Goal: Task Accomplishment & Management: Manage account settings

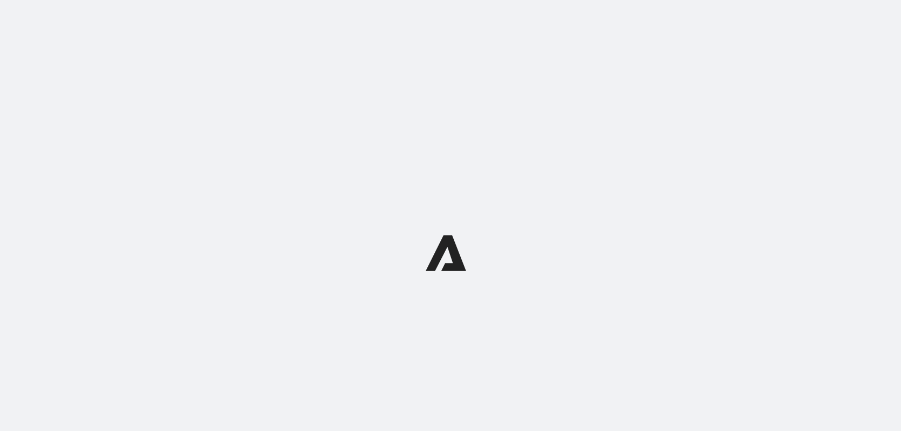
select select "subscriptionMessage"
select select "5"
select select "15"
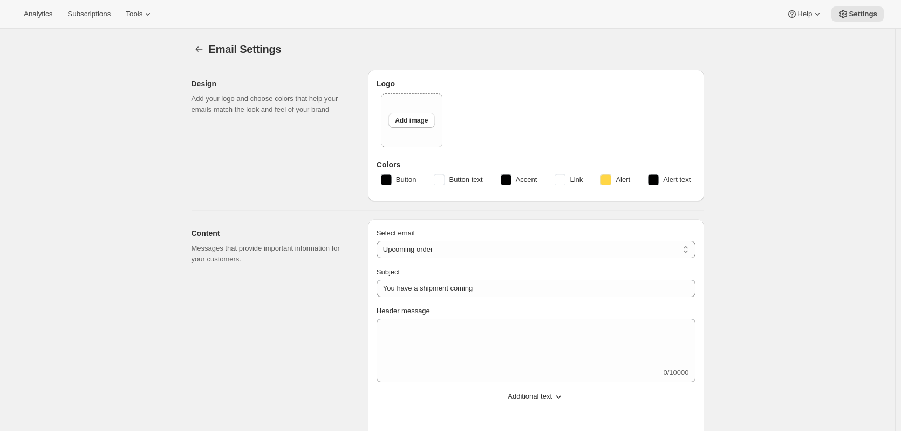
type input "Partners Coffee"
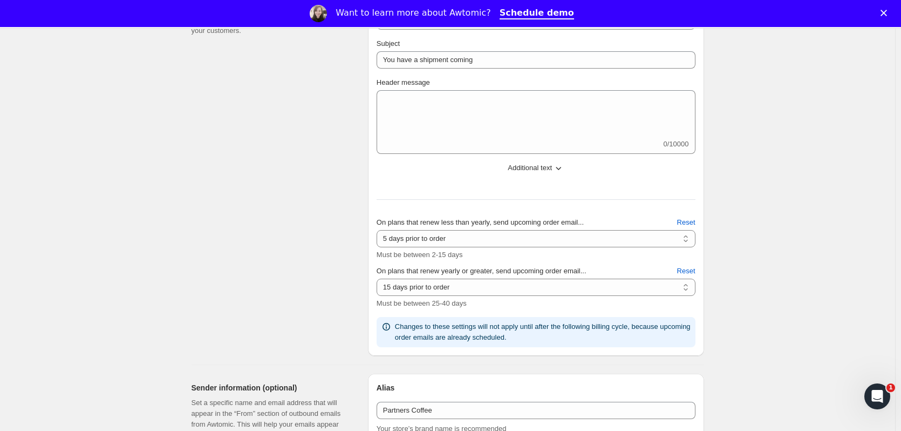
scroll to position [270, 0]
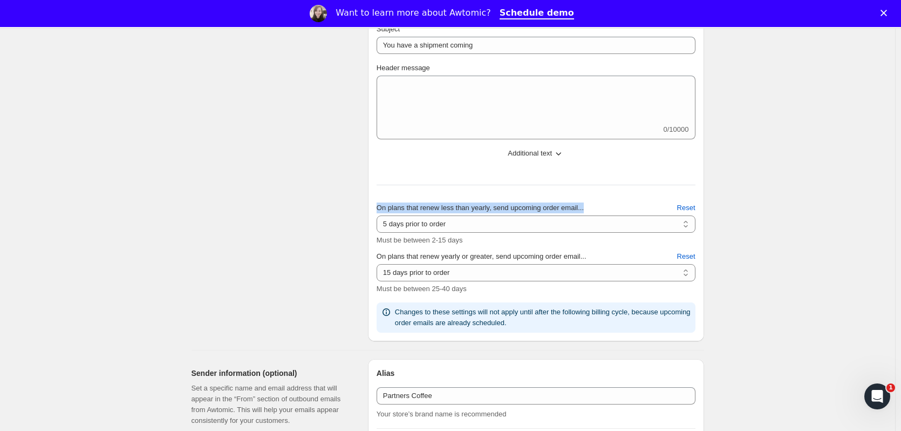
drag, startPoint x: 379, startPoint y: 208, endPoint x: 588, endPoint y: 207, distance: 208.8
click at [588, 207] on div "On plans that renew less than yearly, send upcoming order email..." at bounding box center [536, 207] width 319 height 11
copy span "On plans that renew less than yearly, send upcoming order email..."
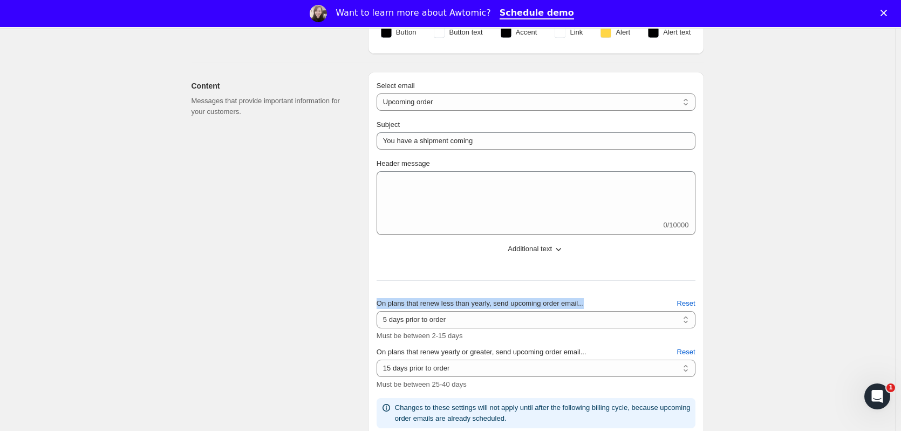
scroll to position [162, 0]
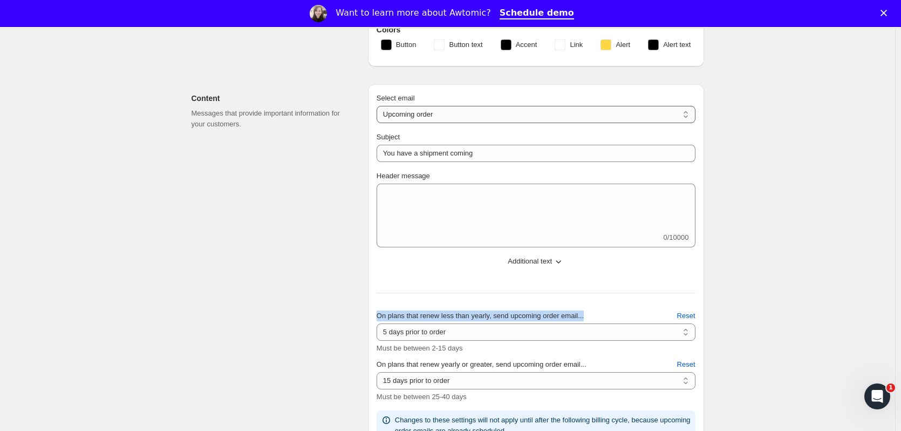
click at [690, 108] on select "New subscription Upcoming order Failed payment Delayed subscription (inventory …" at bounding box center [536, 114] width 319 height 17
click at [688, 111] on select "New subscription Upcoming order Failed payment Delayed subscription (inventory …" at bounding box center [536, 114] width 319 height 17
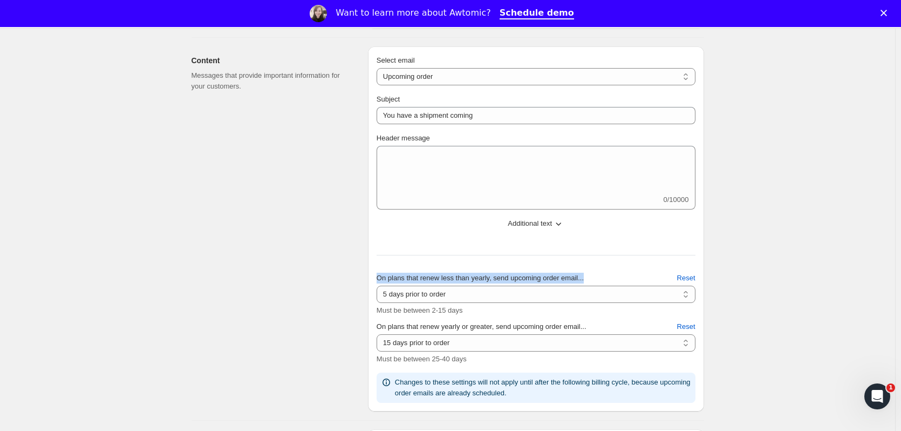
scroll to position [216, 0]
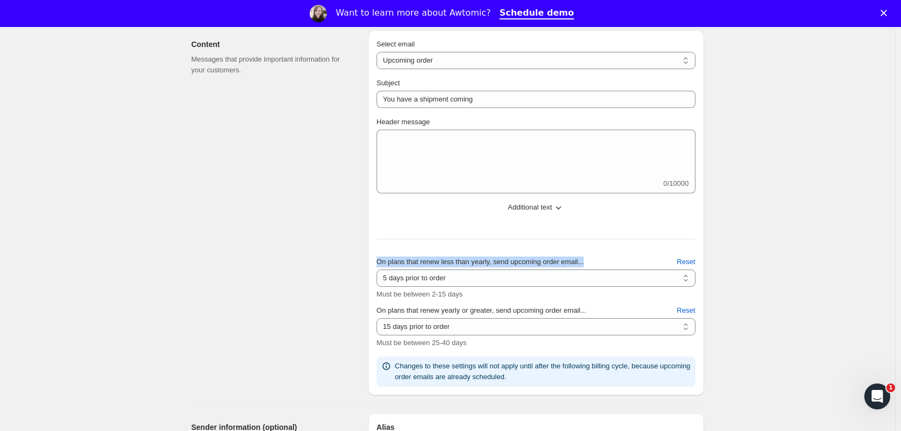
click at [541, 203] on span "Additional text" at bounding box center [530, 207] width 44 height 11
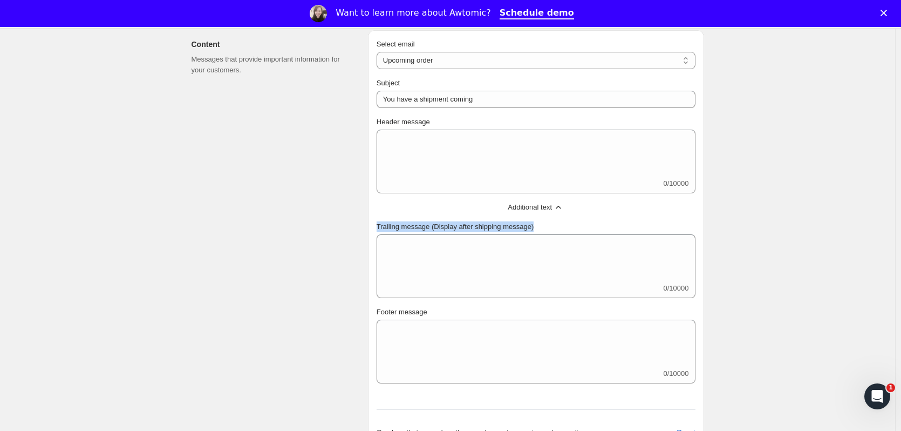
drag, startPoint x: 380, startPoint y: 225, endPoint x: 532, endPoint y: 228, distance: 152.7
click at [532, 228] on span "Trailing message (Display after shipping message)" at bounding box center [455, 226] width 157 height 8
copy span "Trailing message (Display after shipping message)"
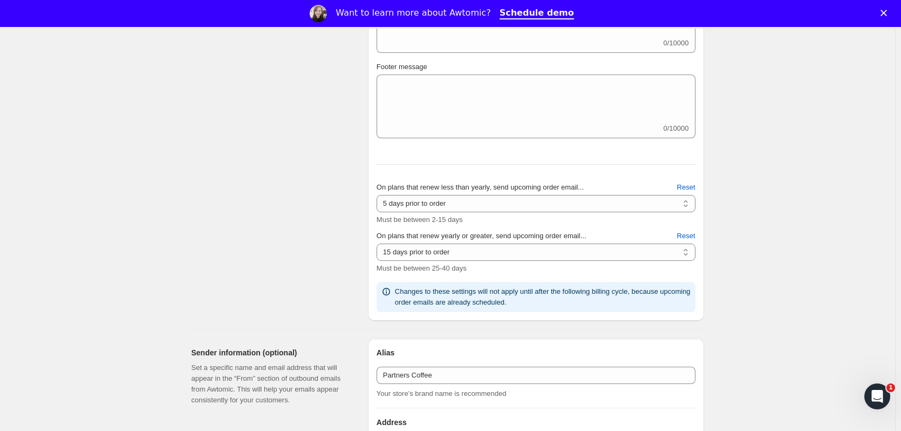
scroll to position [486, 0]
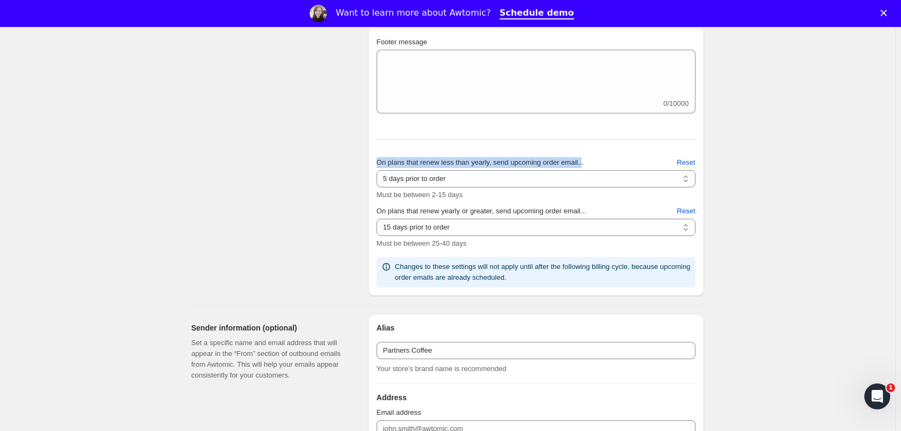
drag, startPoint x: 379, startPoint y: 162, endPoint x: 583, endPoint y: 162, distance: 204.5
click at [583, 162] on span "On plans that renew less than yearly, send upcoming order email..." at bounding box center [480, 162] width 207 height 8
copy span "On plans that renew less than yearly, send upcoming order email.."
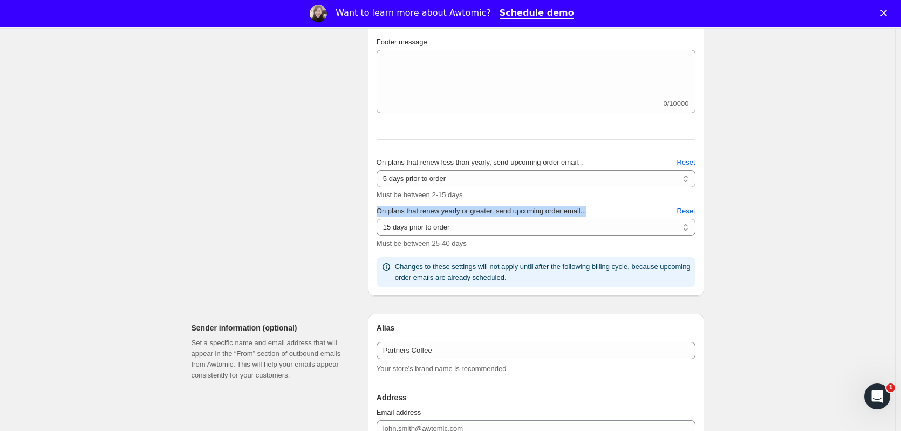
drag, startPoint x: 379, startPoint y: 210, endPoint x: 590, endPoint y: 208, distance: 210.4
click at [590, 208] on div "On plans that renew yearly or greater, send upcoming order email..." at bounding box center [536, 211] width 319 height 11
copy span "On plans that renew yearly or greater, send upcoming order email..."
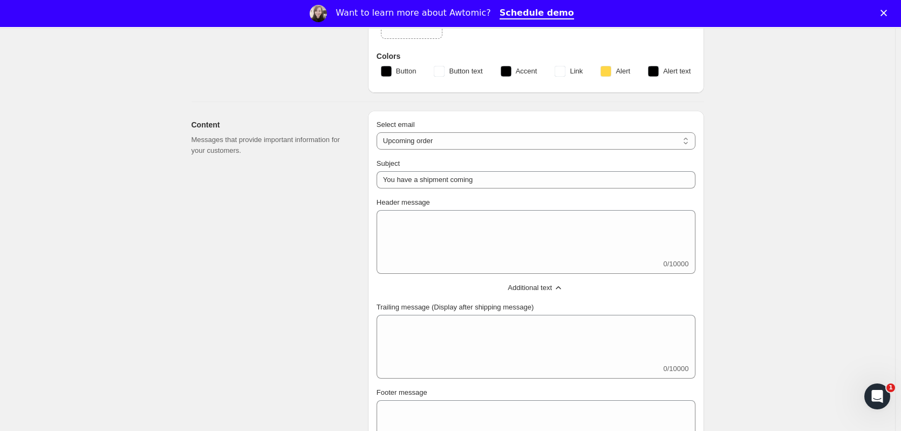
scroll to position [162, 0]
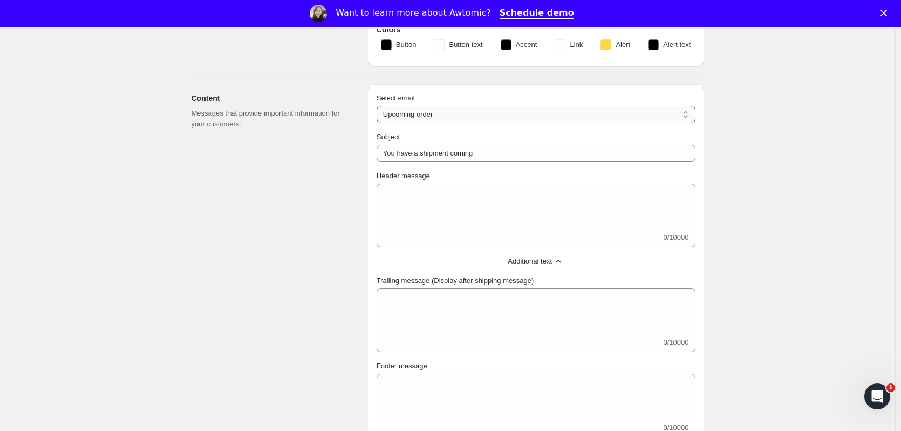
click at [453, 116] on select "New subscription Upcoming order Failed payment Delayed subscription (inventory …" at bounding box center [536, 114] width 319 height 17
click at [615, 109] on select "New subscription Upcoming order Failed payment Delayed subscription (inventory …" at bounding box center [536, 114] width 319 height 17
click at [476, 109] on select "New subscription Upcoming order Failed payment Delayed subscription (inventory …" at bounding box center [536, 114] width 319 height 17
click at [501, 110] on select "New subscription Upcoming order Failed payment Delayed subscription (inventory …" at bounding box center [536, 114] width 319 height 17
click at [483, 116] on select "New subscription Upcoming order Failed payment Delayed subscription (inventory …" at bounding box center [536, 114] width 319 height 17
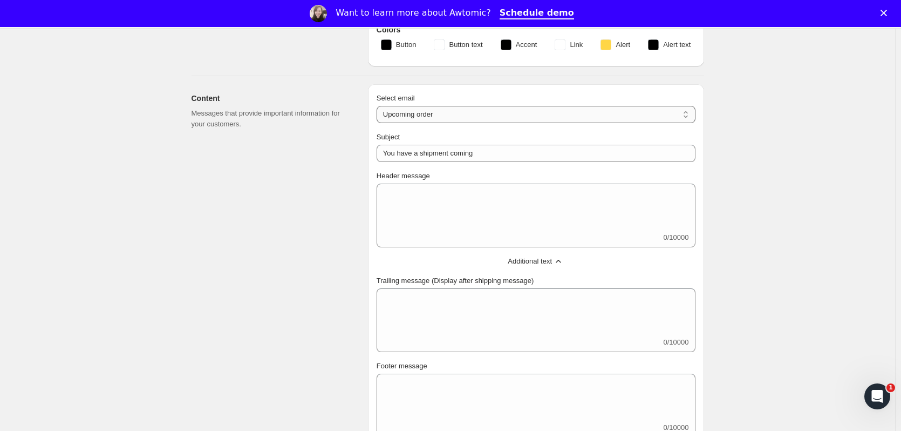
click at [544, 108] on select "New subscription Upcoming order Failed payment Delayed subscription (inventory …" at bounding box center [536, 114] width 319 height 17
click at [418, 113] on select "New subscription Upcoming order Failed payment Delayed subscription (inventory …" at bounding box center [536, 114] width 319 height 17
select select "giftedMessage"
click at [379, 106] on select "New subscription Upcoming order Failed payment Delayed subscription (inventory …" at bounding box center [536, 114] width 319 height 17
type input "You have been gifted a subscription"
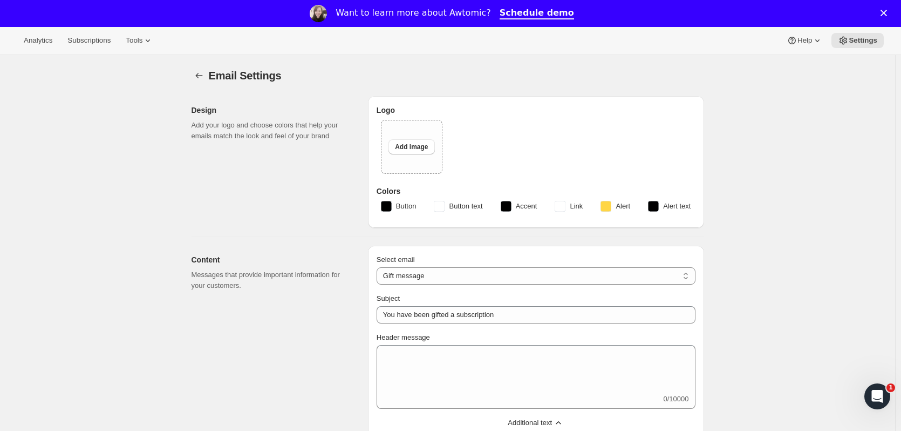
scroll to position [0, 0]
click at [201, 74] on icon "Settings" at bounding box center [199, 76] width 11 height 11
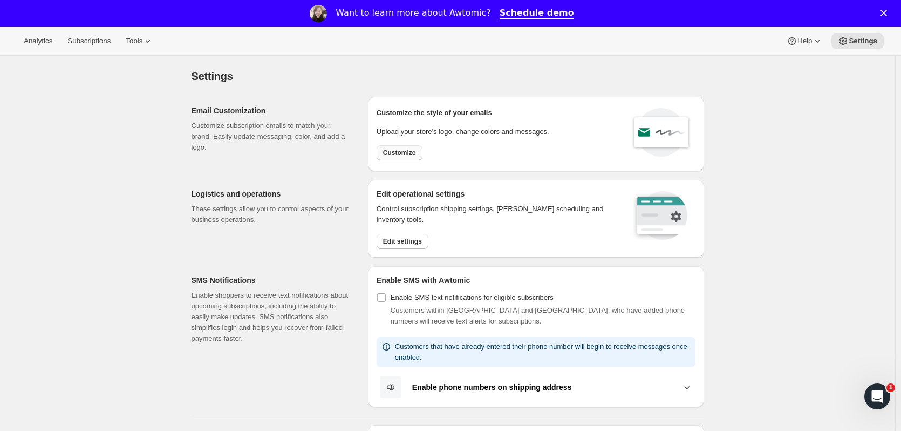
click at [409, 149] on span "Customize" at bounding box center [399, 152] width 33 height 9
select select "subscriptionMessage"
select select "5"
select select "15"
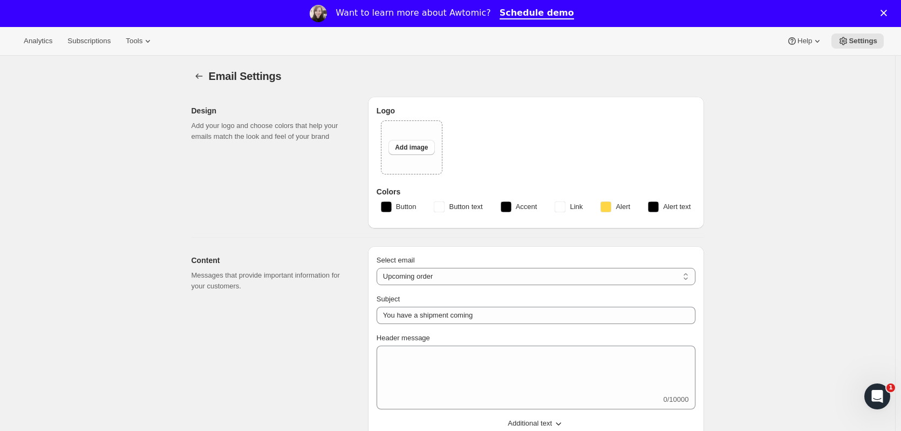
type input "Partners Coffee"
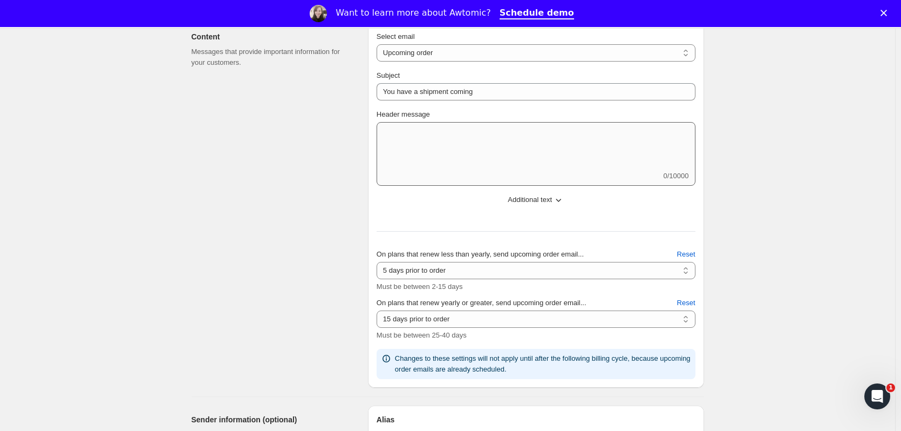
scroll to position [216, 0]
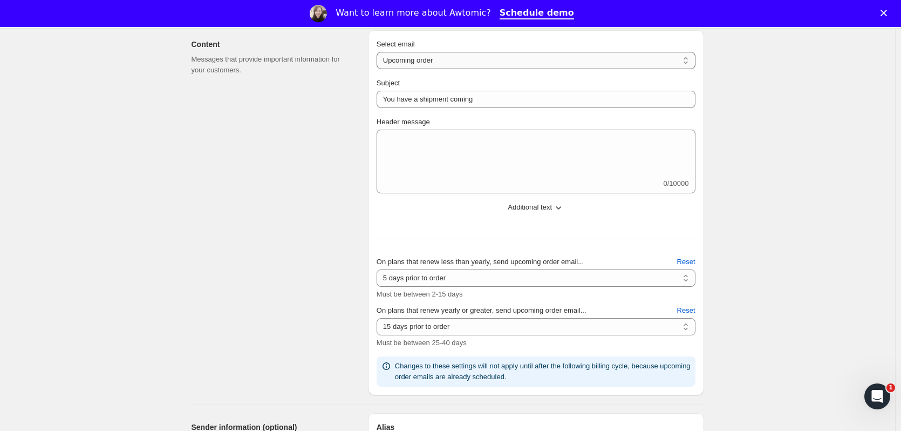
click at [437, 59] on select "New subscription Upcoming order Failed payment Delayed subscription (inventory …" at bounding box center [536, 60] width 319 height 17
